Goal: Transaction & Acquisition: Purchase product/service

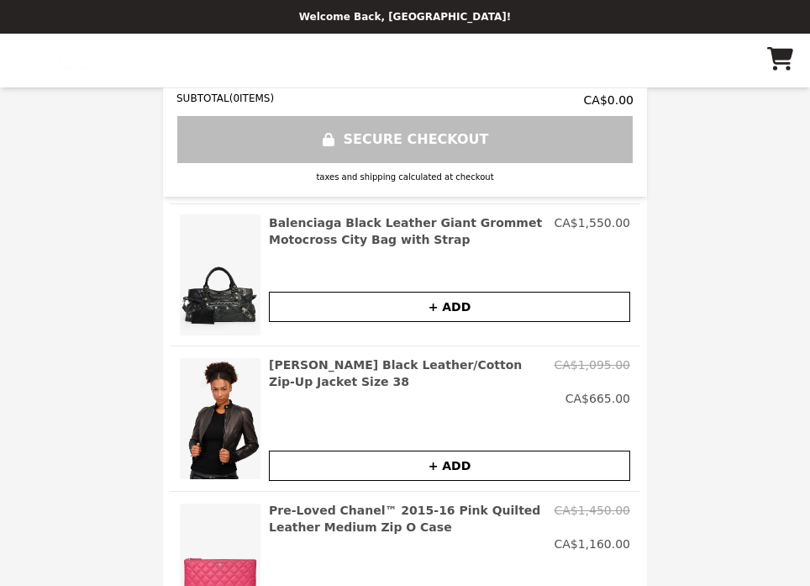
scroll to position [260, 0]
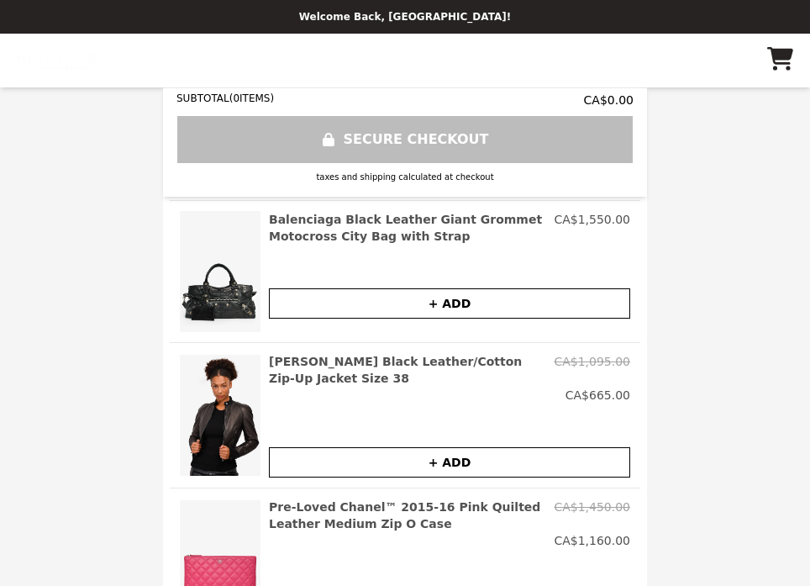
click at [388, 237] on h2 "Balenciaga Black Leather Giant Grommet Motocross City Bag with Strap" at bounding box center [408, 228] width 278 height 34
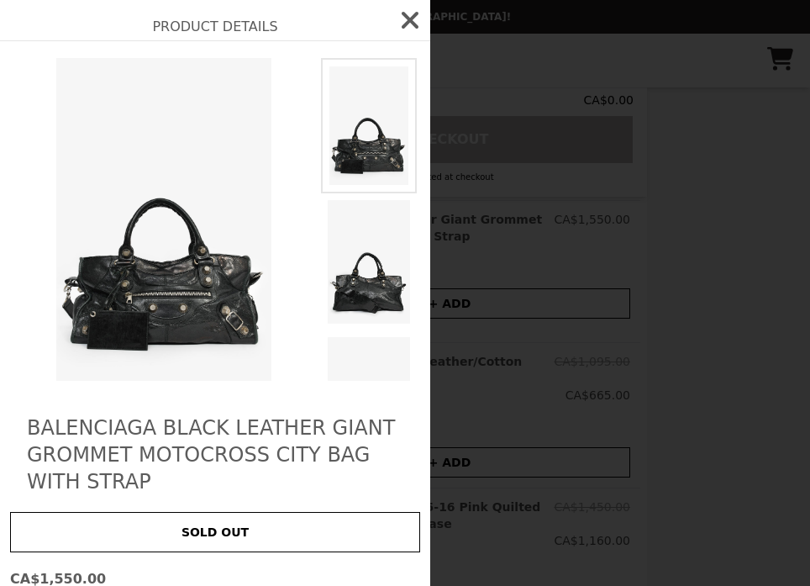
click at [473, 393] on div "Product Details Balenciaga Black Leather Giant Grommet Motocross City Bag with …" at bounding box center [405, 293] width 810 height 586
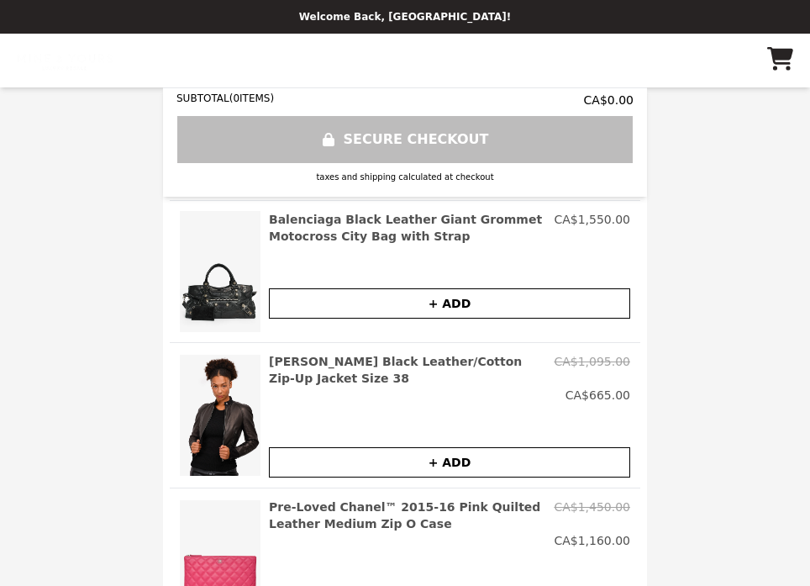
click at [434, 307] on button "+ ADD" at bounding box center [449, 303] width 361 height 30
click at [201, 296] on img at bounding box center [220, 271] width 81 height 121
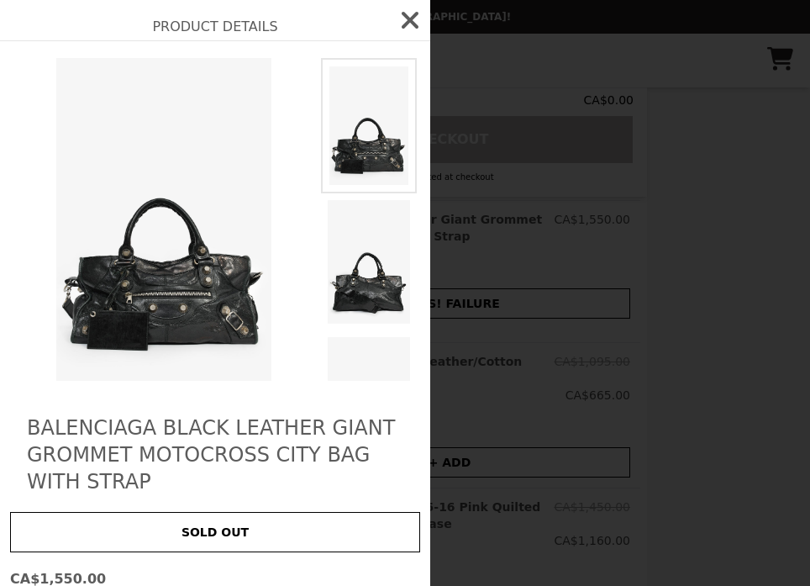
click at [196, 313] on img at bounding box center [163, 219] width 307 height 323
click at [335, 248] on img at bounding box center [369, 261] width 96 height 137
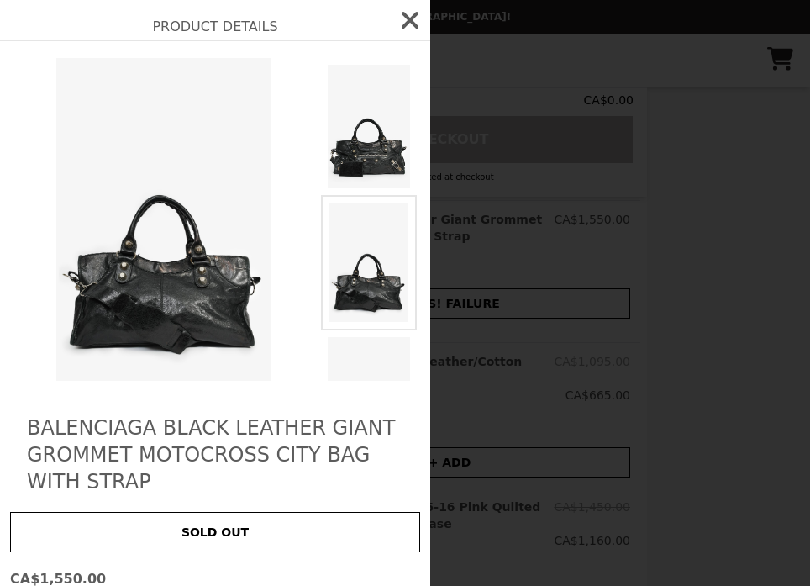
click at [353, 250] on img at bounding box center [369, 262] width 96 height 135
click at [349, 355] on img at bounding box center [369, 398] width 96 height 137
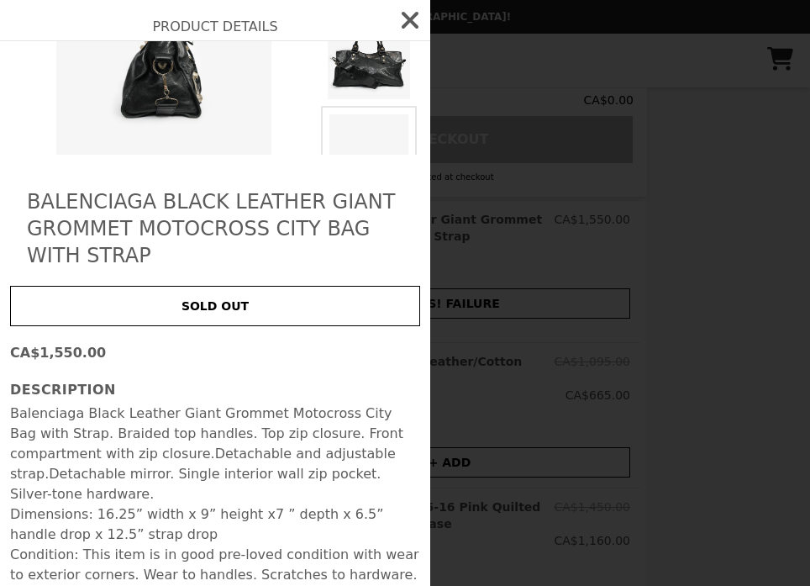
scroll to position [225, 0]
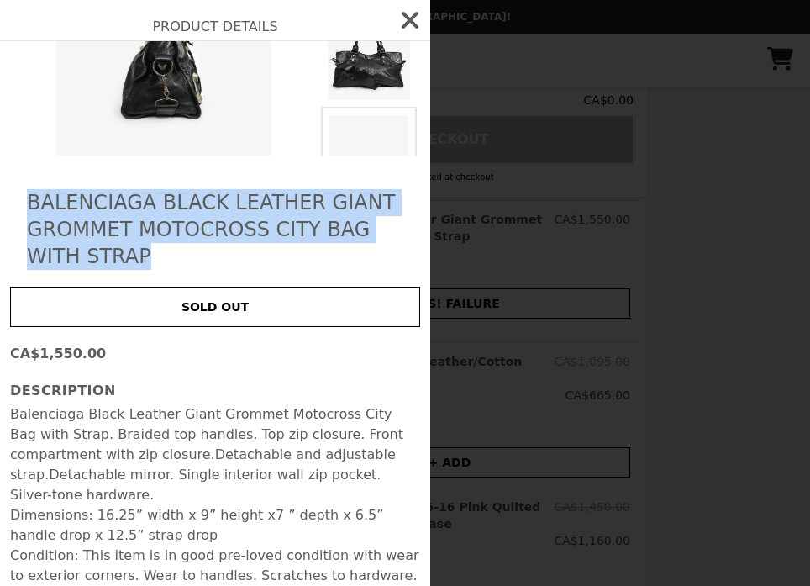
drag, startPoint x: 145, startPoint y: 250, endPoint x: 31, endPoint y: 175, distance: 136.3
click at [31, 179] on div "Balenciaga Black Leather Giant Grommet Motocross City Bag with Strap SOLD OUT C…" at bounding box center [215, 211] width 430 height 790
copy h2 "Balenciaga Black Leather Giant Grommet Motocross City Bag with Strap"
